Goal: Transaction & Acquisition: Purchase product/service

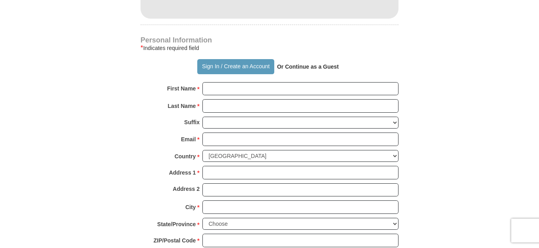
scroll to position [517, 0]
click at [246, 86] on input "First Name *" at bounding box center [300, 88] width 196 height 13
type input "[PERSON_NAME]"
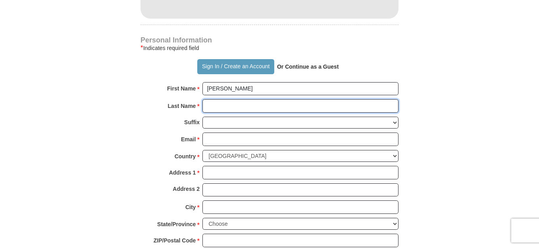
type input "[PERSON_NAME]"
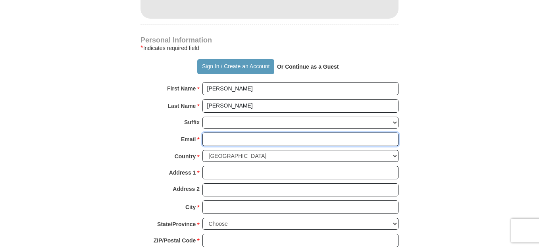
type input "[EMAIL_ADDRESS][DOMAIN_NAME]"
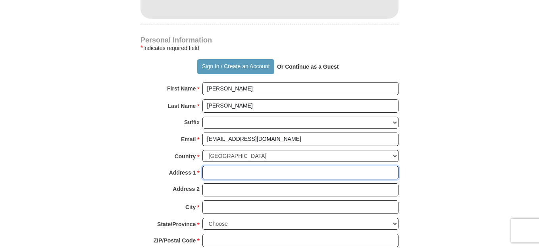
type input "[STREET_ADDRESS][PERSON_NAME]"
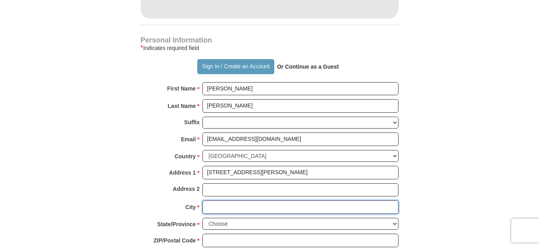
type input "[GEOGRAPHIC_DATA]"
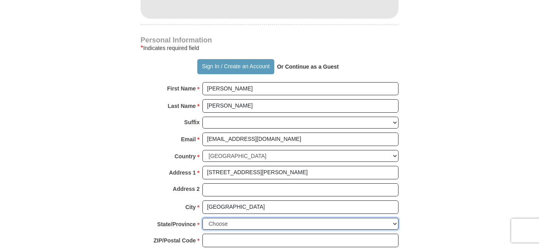
select select "MI"
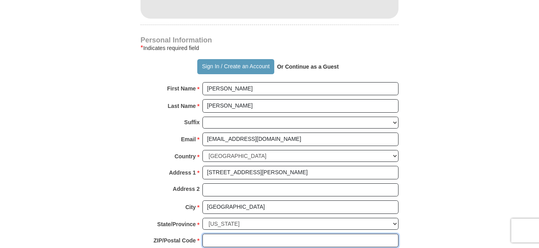
type input "48235"
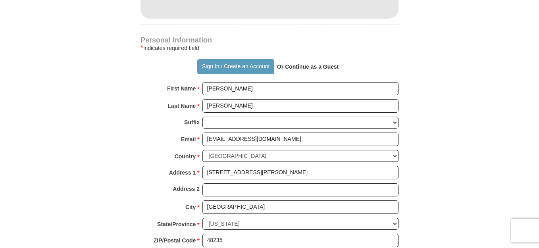
type input "3134150378"
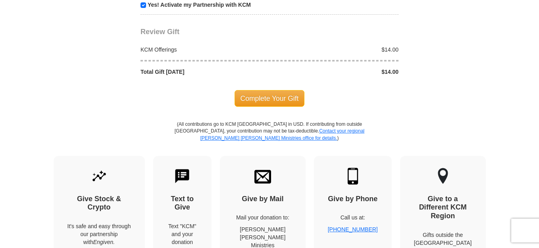
scroll to position [852, 0]
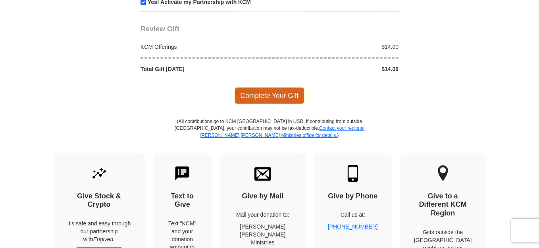
click at [262, 92] on span "Complete Your Gift" at bounding box center [269, 95] width 70 height 17
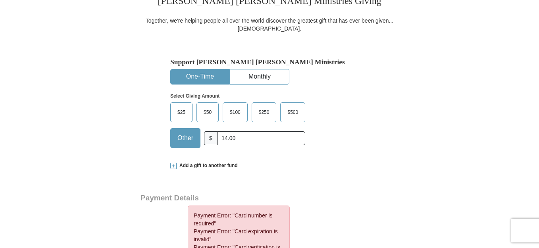
scroll to position [137, 0]
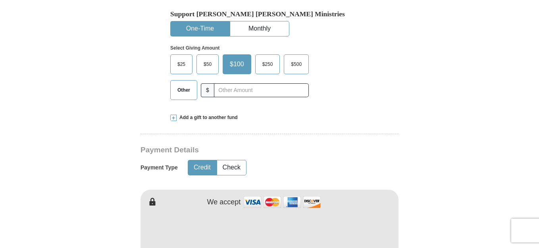
scroll to position [260, 0]
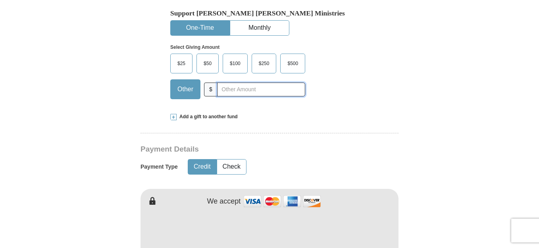
click at [219, 91] on input "text" at bounding box center [261, 89] width 88 height 14
type input "14.00"
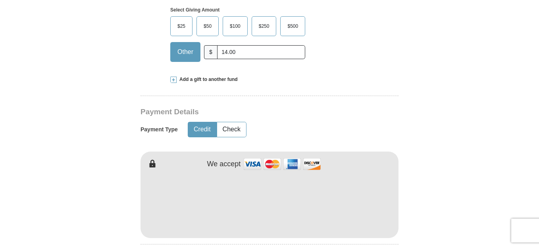
scroll to position [64, 0]
type button "Credit"
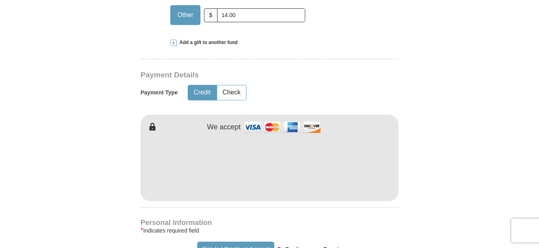
scroll to position [372, 0]
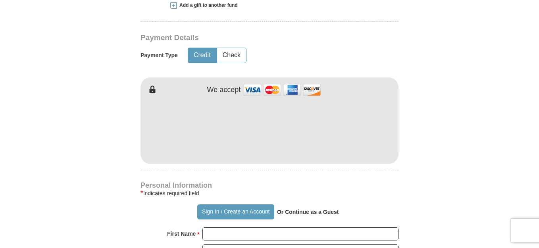
type button "http://sso.kcm.org/login?destination=aHR0cDovL2dpdmluZy5rY20ub3JnLz9mdW5kX2NvZG…"
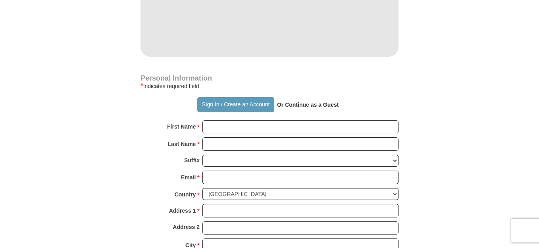
scroll to position [483, 0]
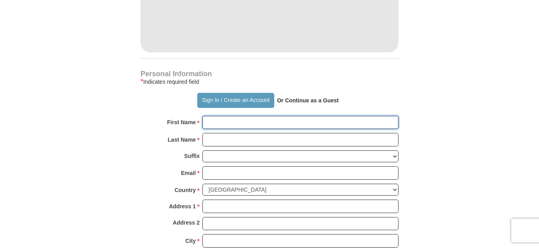
click at [231, 125] on input "First Name *" at bounding box center [300, 122] width 196 height 13
type input "[PERSON_NAME]"
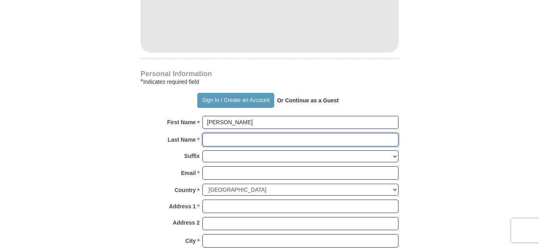
type input "[PERSON_NAME]"
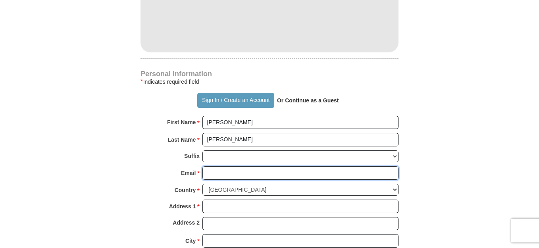
type input "[EMAIL_ADDRESS][DOMAIN_NAME]"
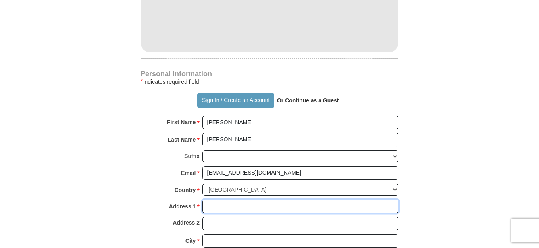
type input "[STREET_ADDRESS][PERSON_NAME]"
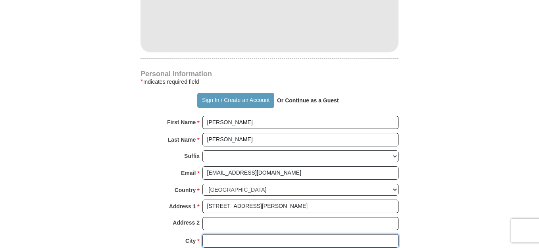
type input "[GEOGRAPHIC_DATA]"
select select "MI"
type input "48235"
type input "3134150378"
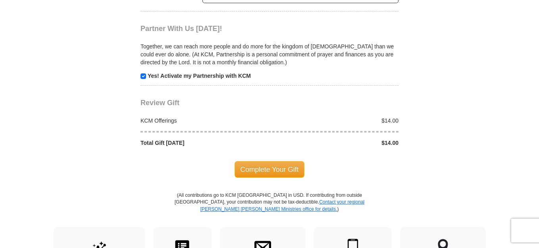
scroll to position [781, 0]
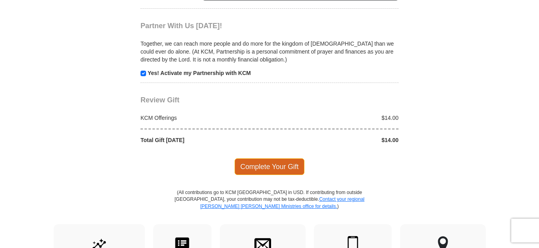
click at [265, 164] on span "Complete Your Gift" at bounding box center [269, 166] width 70 height 17
